Goal: Information Seeking & Learning: Learn about a topic

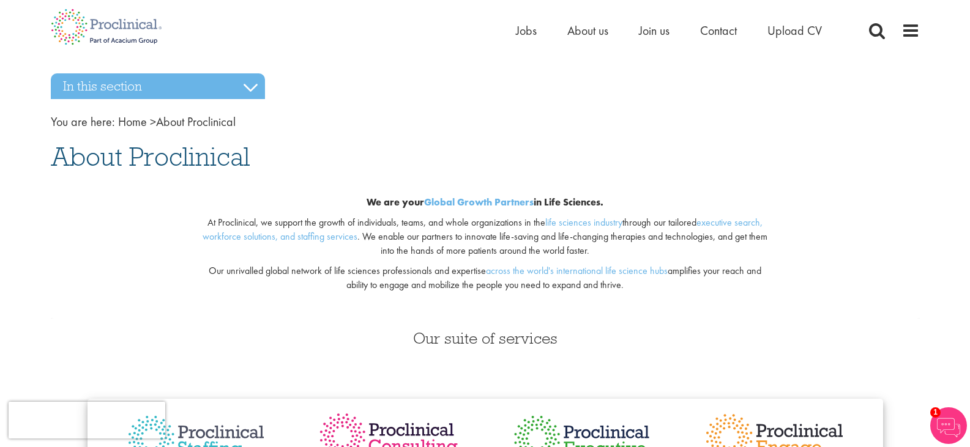
click at [629, 318] on div "Our suite of services Helping our partners recruit for their specialist vacanci…" at bounding box center [485, 453] width 887 height 270
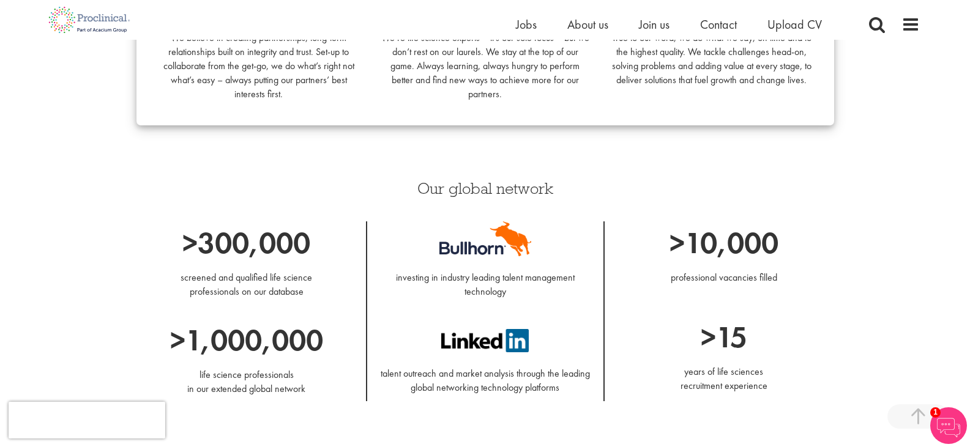
scroll to position [1285, 0]
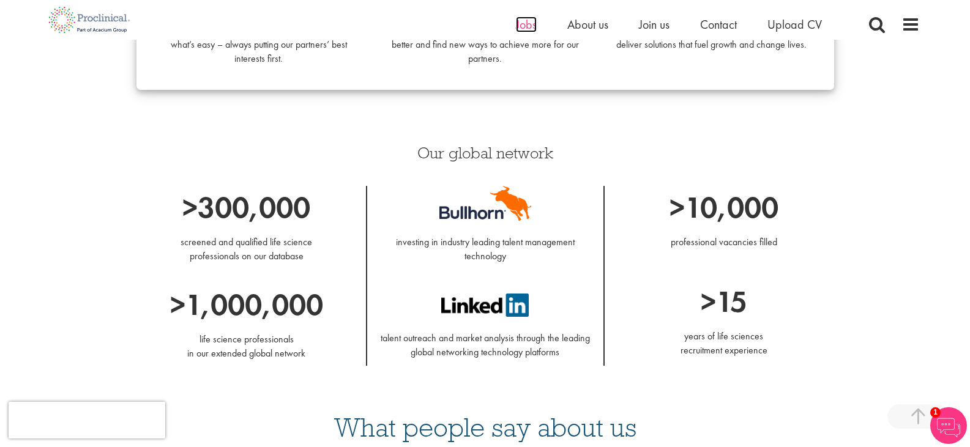
click at [528, 29] on span "Jobs" at bounding box center [526, 25] width 21 height 16
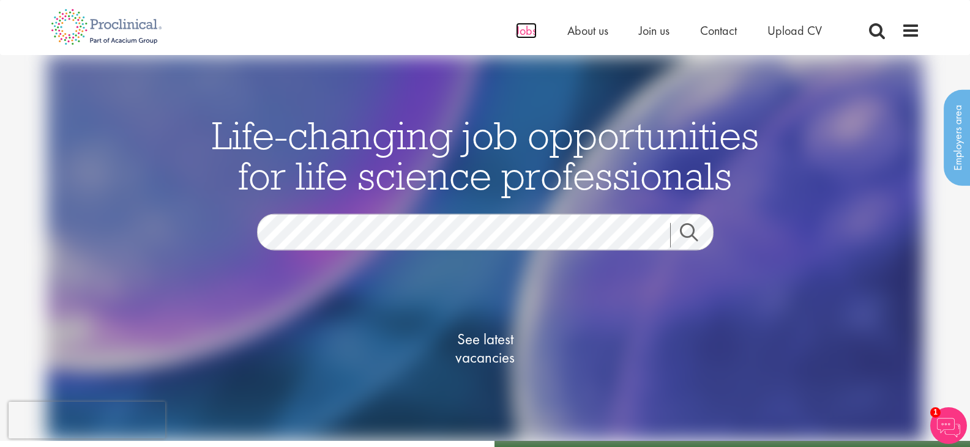
click at [524, 35] on span "Jobs" at bounding box center [526, 31] width 21 height 16
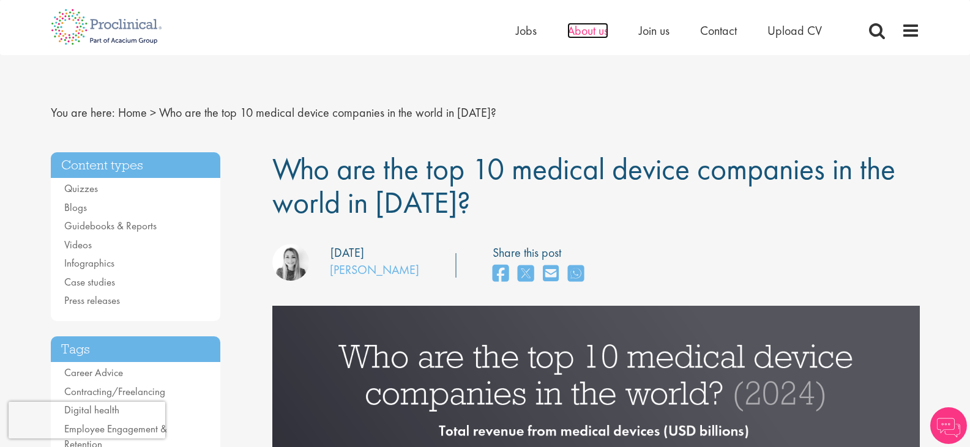
click at [580, 34] on span "About us" at bounding box center [587, 31] width 41 height 16
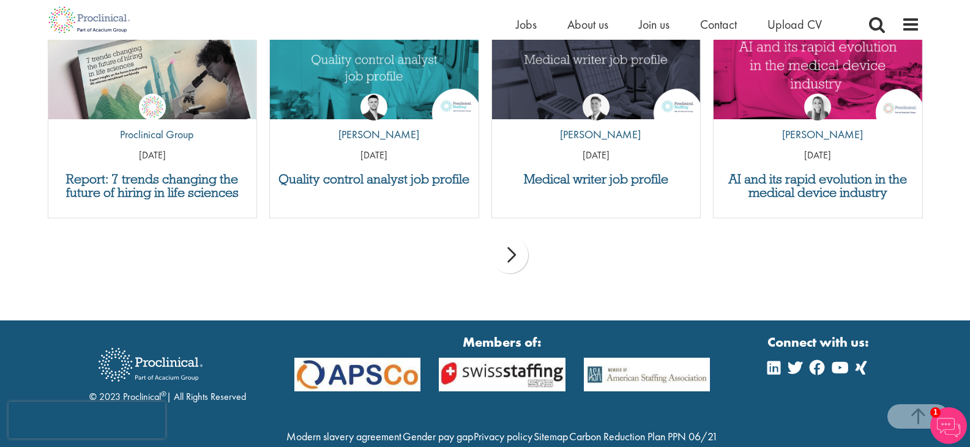
scroll to position [2704, 0]
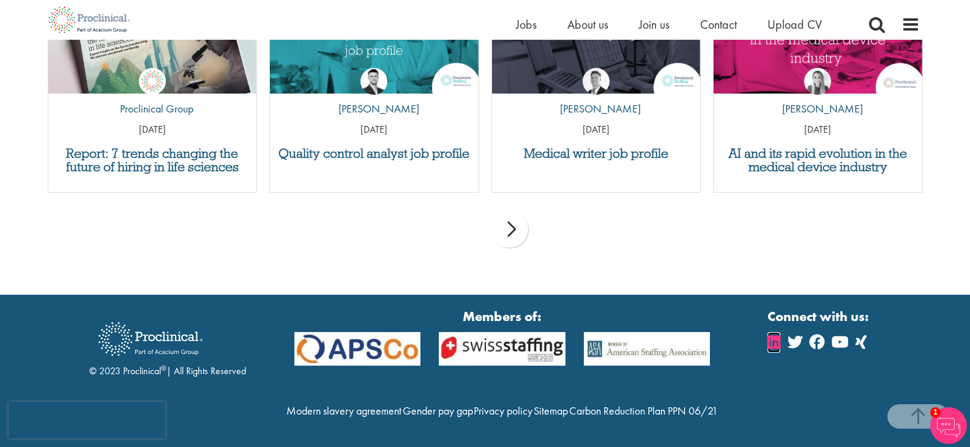
click at [777, 335] on icon at bounding box center [773, 342] width 13 height 15
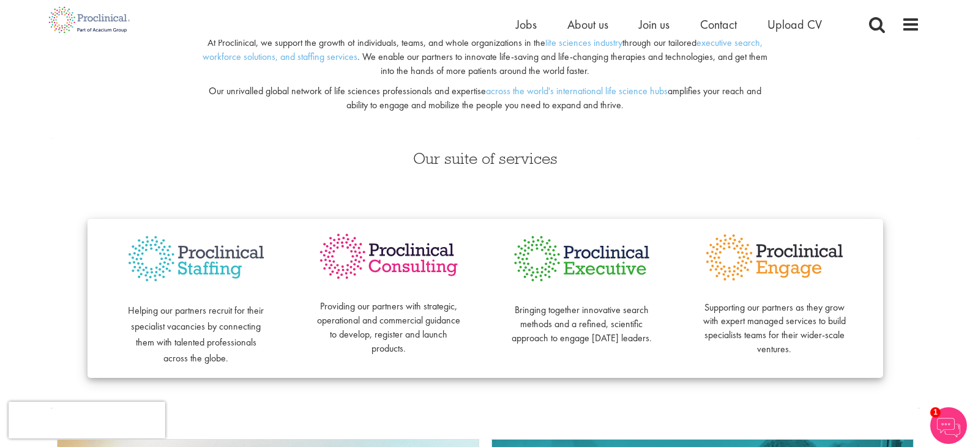
scroll to position [0, 0]
